Goal: Find specific page/section: Find specific page/section

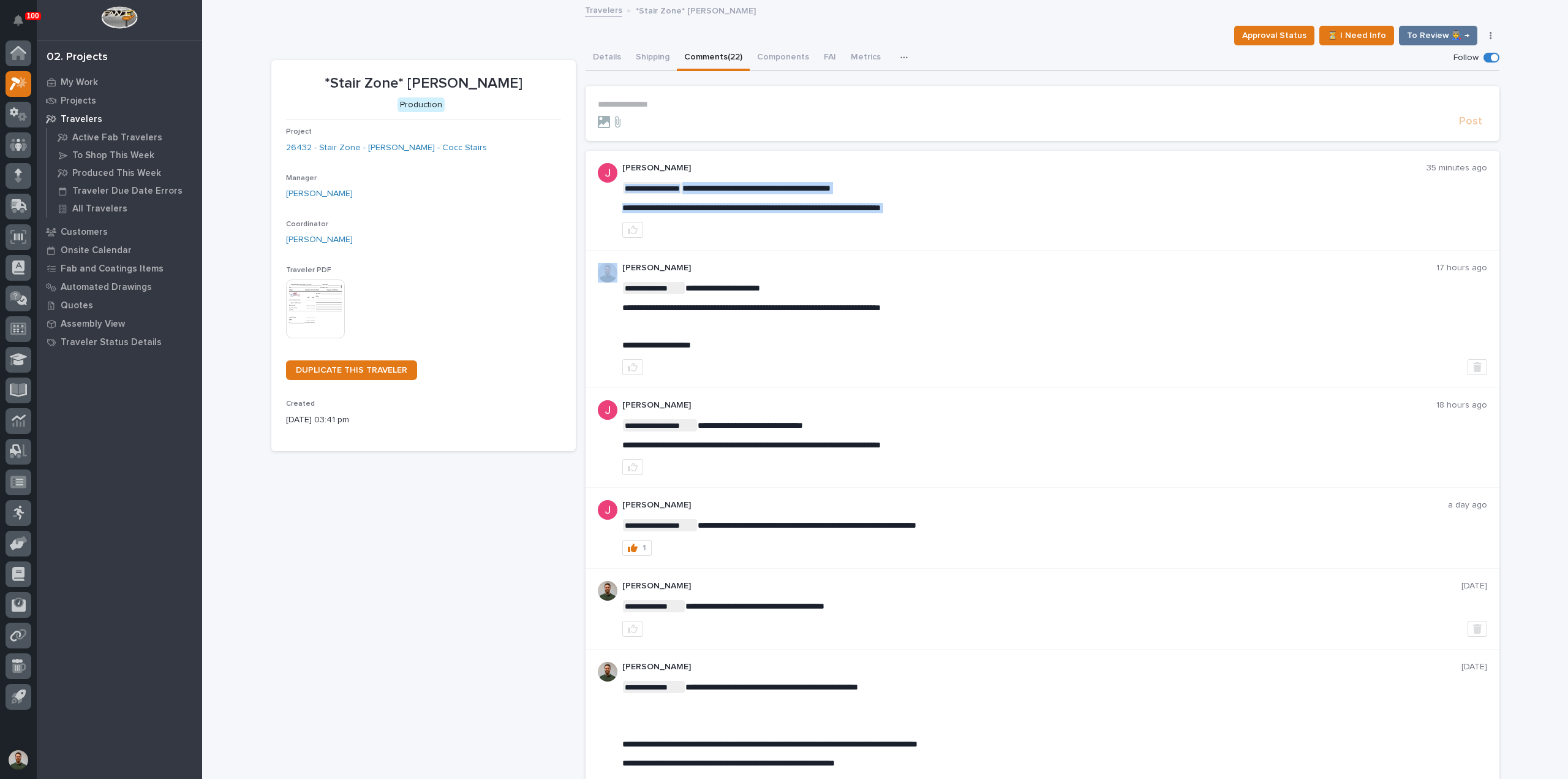
click at [738, 208] on span "**********" at bounding box center [751, 208] width 259 height 9
copy div "**********"
click at [955, 194] on div "**********" at bounding box center [1054, 197] width 865 height 31
